Goal: Go to known website: Access a specific website the user already knows

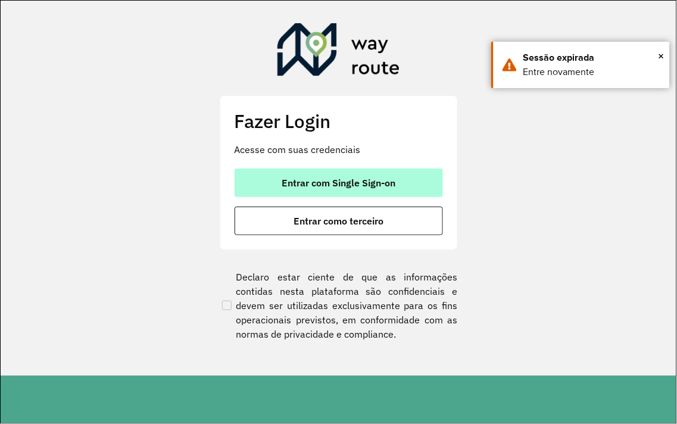
click at [362, 180] on span "Entrar com Single Sign-on" at bounding box center [338, 183] width 114 height 10
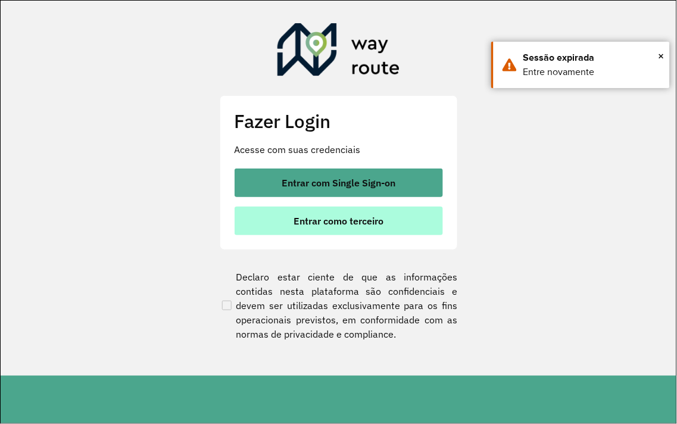
click at [335, 217] on span "Entrar como terceiro" at bounding box center [338, 221] width 90 height 10
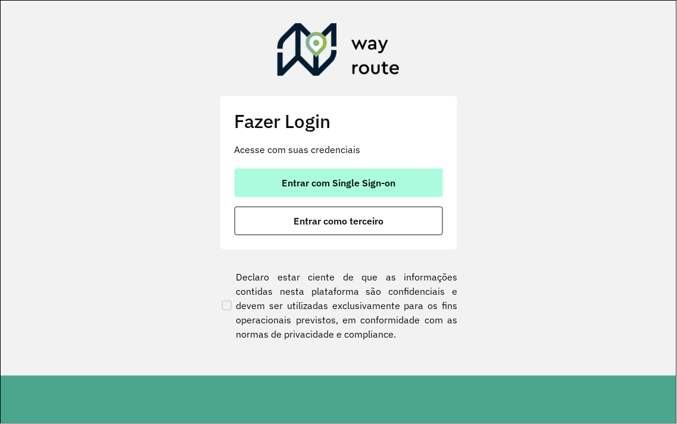
click at [392, 169] on button "Entrar com Single Sign-on" at bounding box center [338, 182] width 208 height 29
